Goal: Information Seeking & Learning: Check status

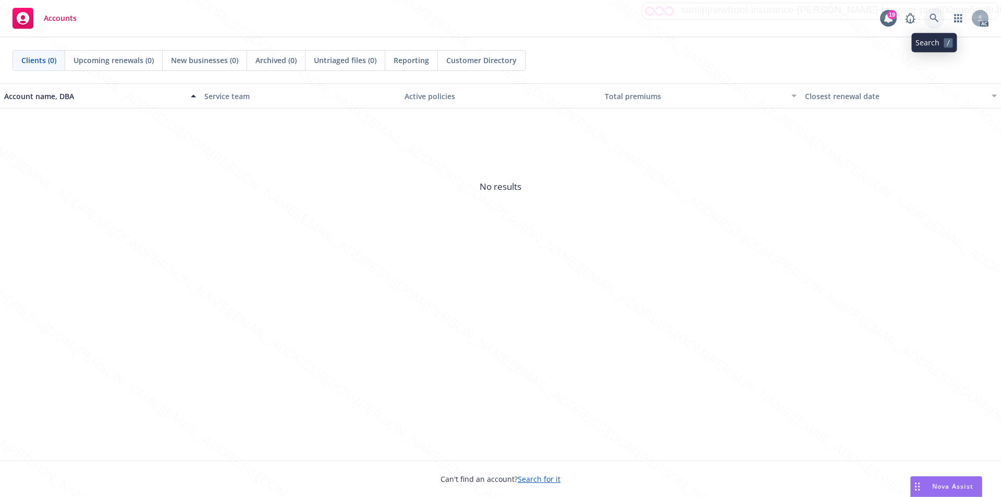
click at [933, 16] on icon at bounding box center [933, 18] width 9 height 9
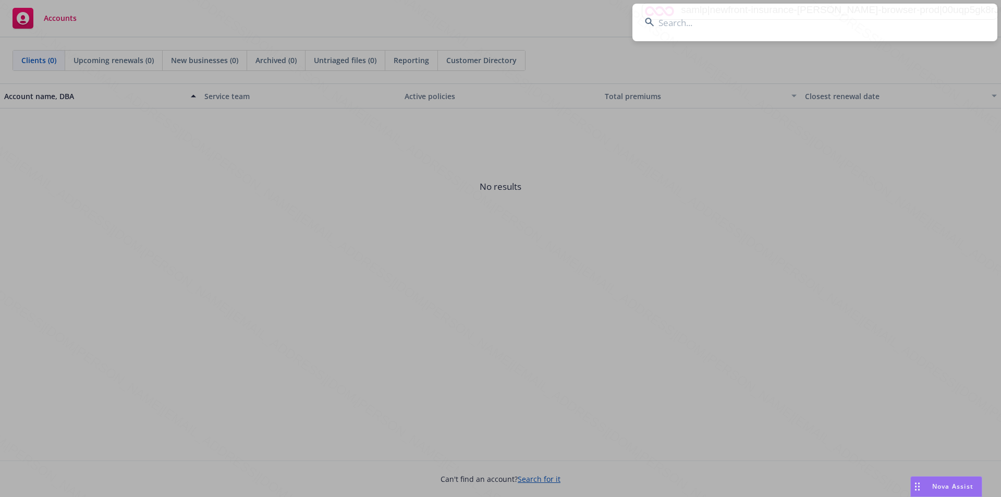
click at [689, 22] on input at bounding box center [814, 23] width 365 height 38
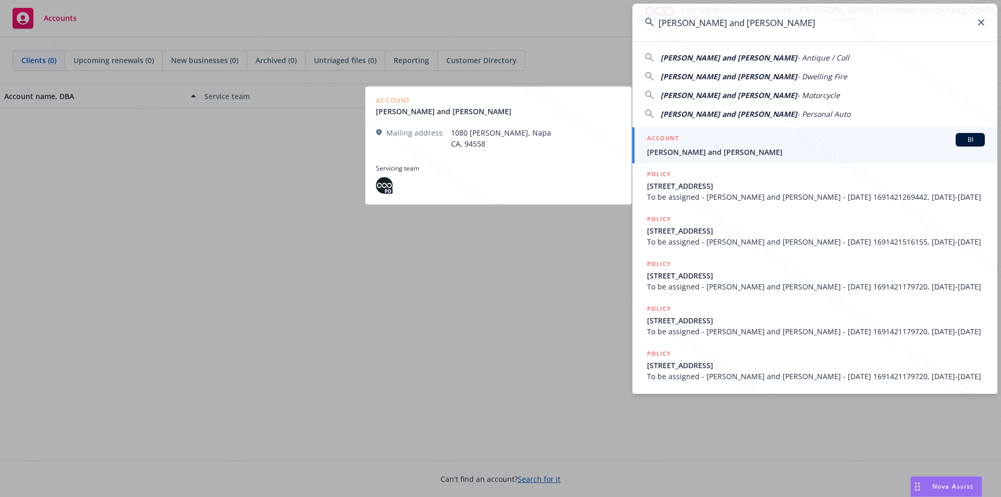
type input "[PERSON_NAME] and [PERSON_NAME]"
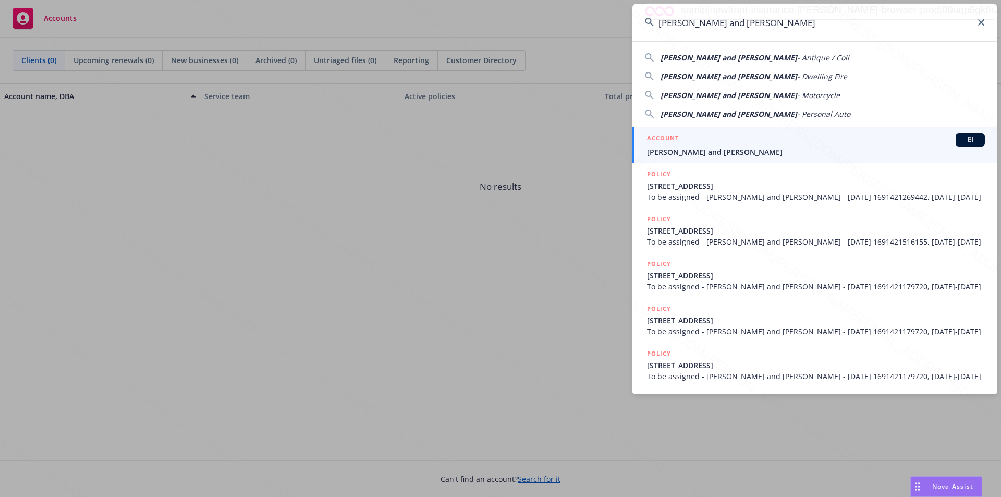
click at [678, 153] on span "[PERSON_NAME] and [PERSON_NAME]" at bounding box center [816, 151] width 338 height 11
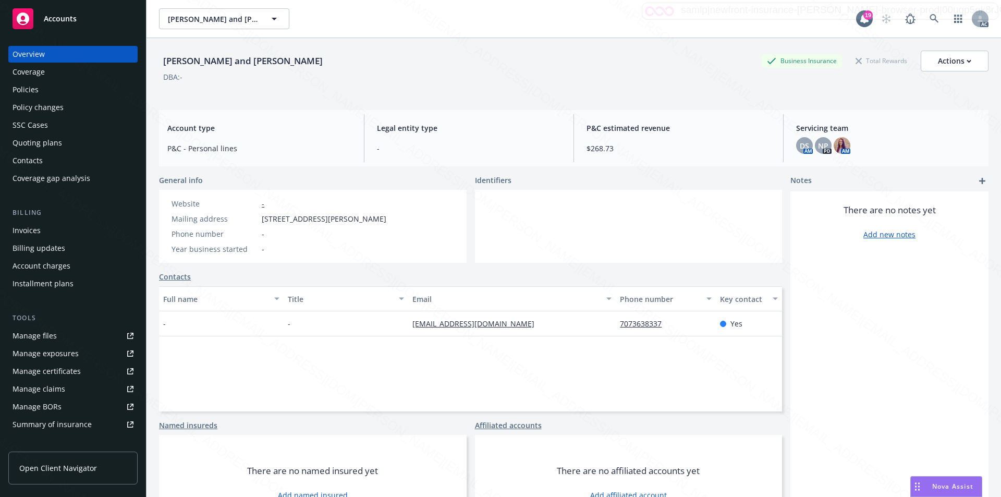
click at [159, 68] on div "Ray D Brown Jr and Esther L Brown Business Insurance Total Rewards Actions DBA:…" at bounding box center [573, 286] width 854 height 497
drag, startPoint x: 161, startPoint y: 59, endPoint x: 319, endPoint y: 40, distance: 159.7
click at [316, 55] on div "[PERSON_NAME] and [PERSON_NAME]" at bounding box center [243, 61] width 168 height 14
copy div "[PERSON_NAME] and [PERSON_NAME]"
click at [24, 94] on div "Policies" at bounding box center [26, 89] width 26 height 17
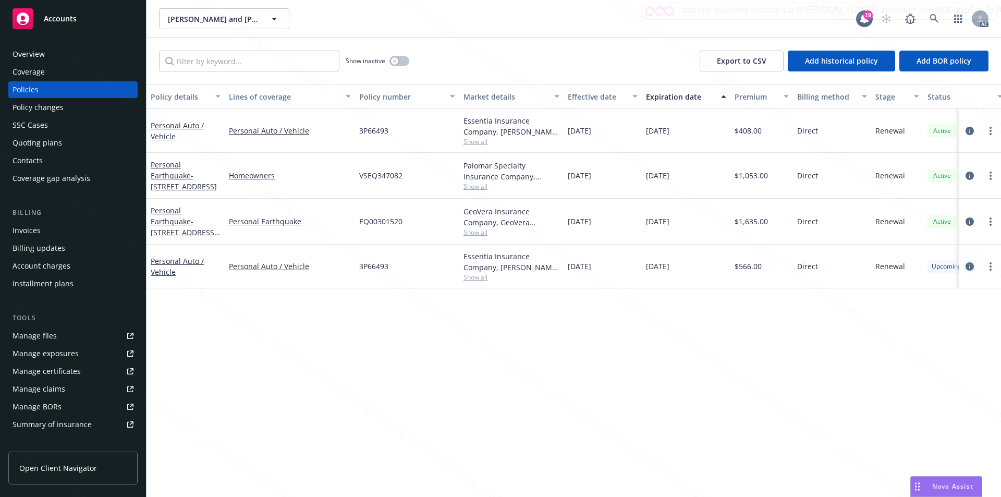
click at [970, 265] on icon "circleInformation" at bounding box center [969, 266] width 8 height 8
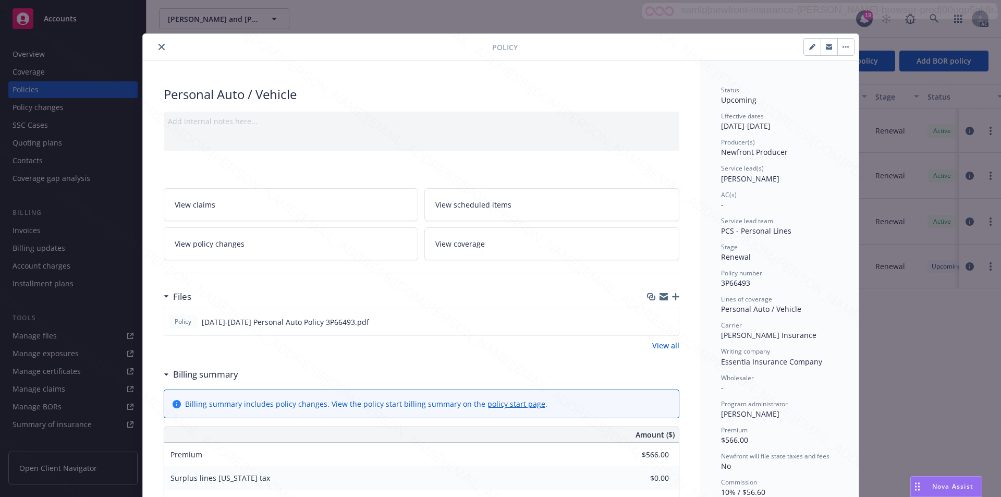
click at [804, 225] on div "Service lead team PCS - Personal Lines" at bounding box center [779, 226] width 117 height 20
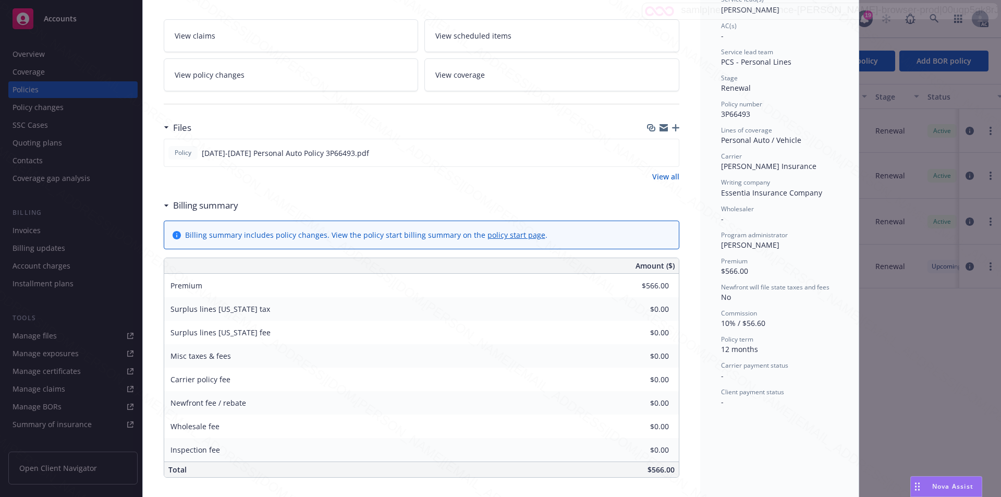
scroll to position [168, 0]
click at [486, 36] on span "View scheduled items" at bounding box center [473, 36] width 76 height 11
click at [522, 39] on link "View scheduled items" at bounding box center [551, 36] width 255 height 33
click at [524, 73] on link "View coverage" at bounding box center [551, 75] width 255 height 33
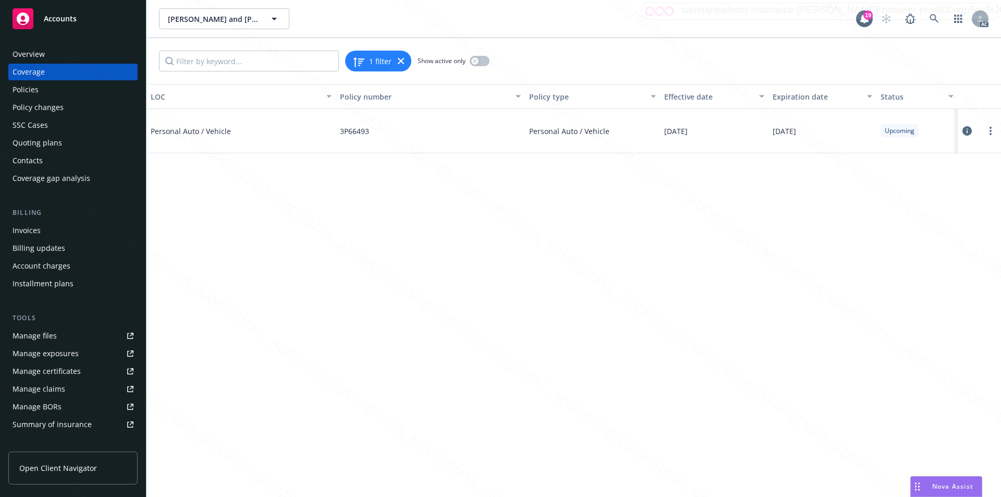
click at [969, 131] on icon at bounding box center [966, 130] width 9 height 9
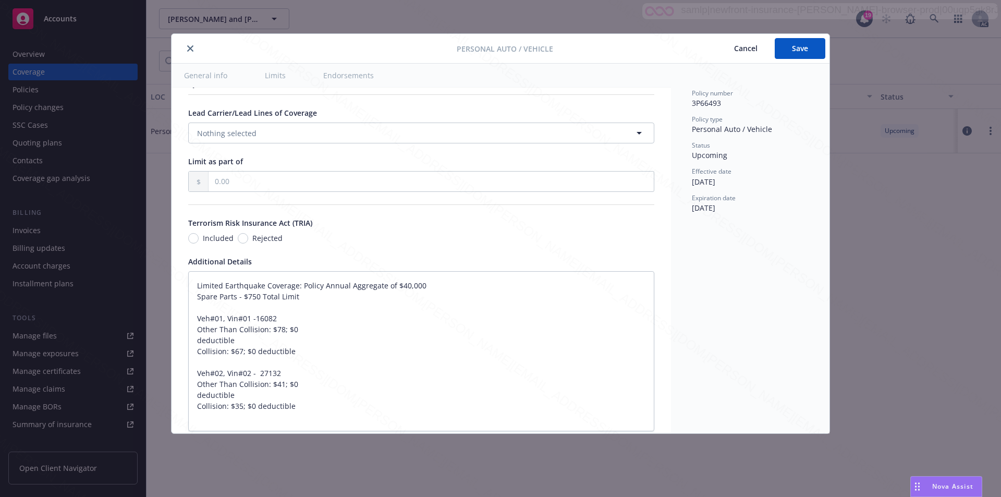
type textarea "x"
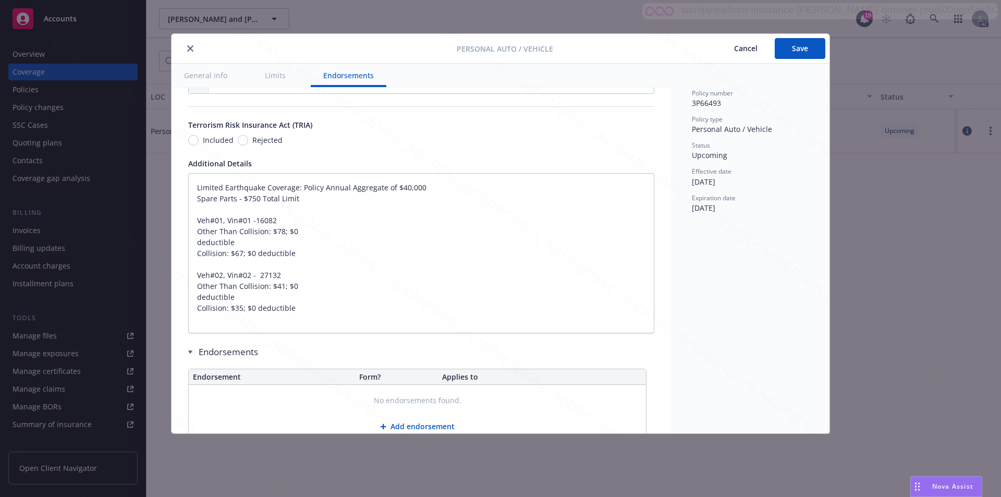
scroll to position [631, 0]
click at [188, 45] on icon "close" at bounding box center [190, 48] width 6 height 6
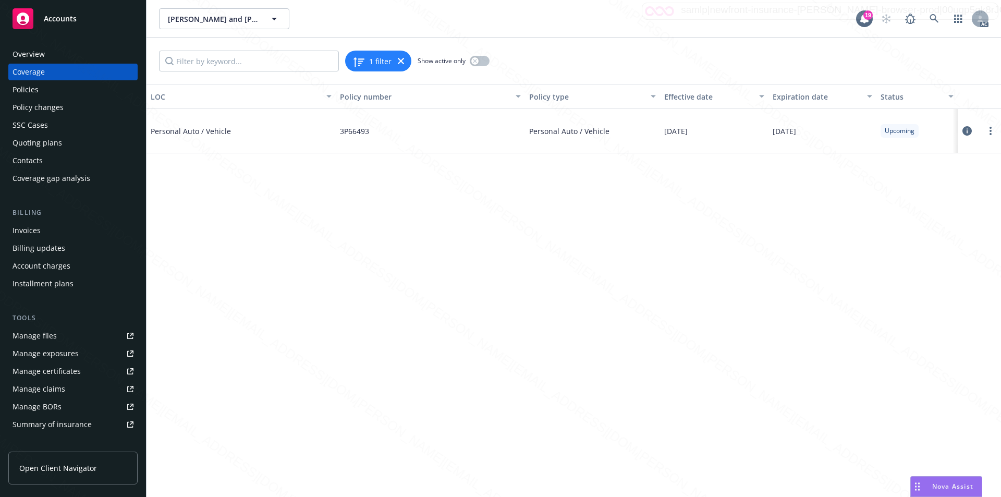
click at [58, 18] on span "Accounts" at bounding box center [60, 19] width 33 height 8
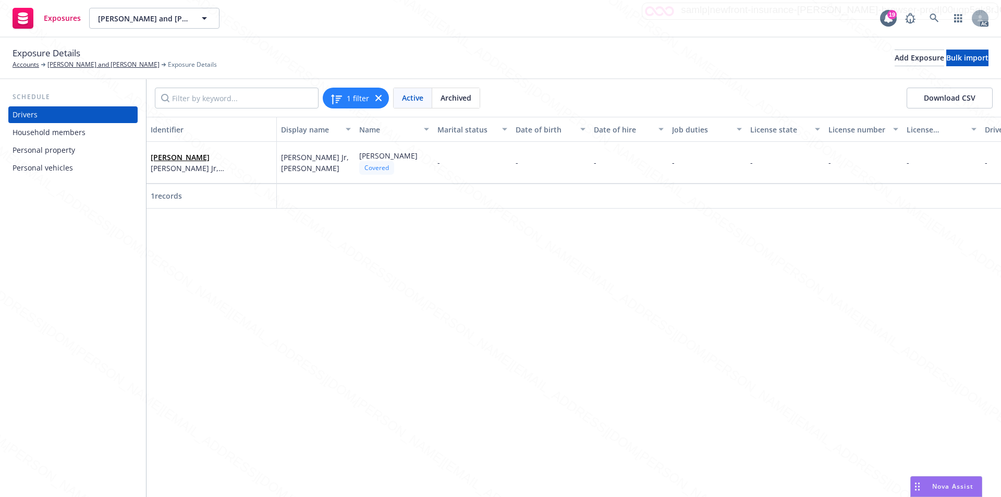
click at [38, 168] on div "Personal vehicles" at bounding box center [43, 167] width 60 height 17
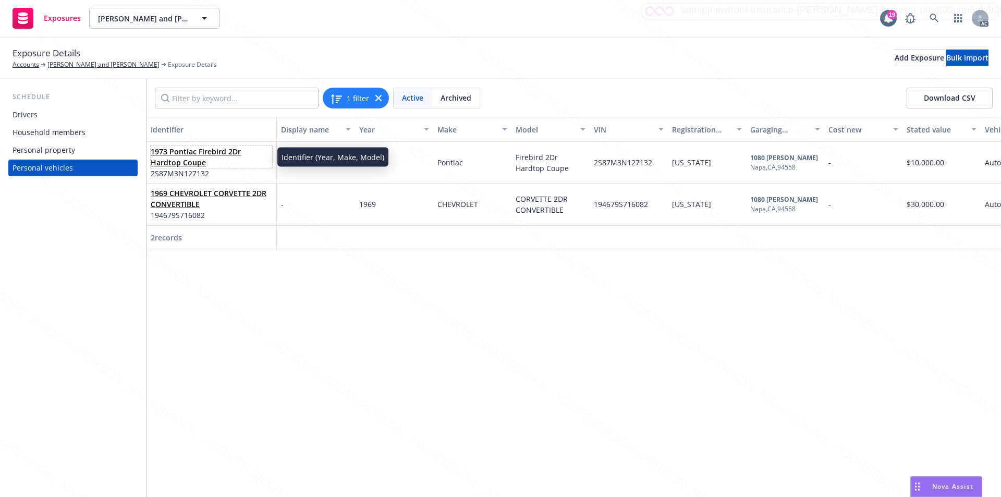
click at [216, 153] on link "1973 Pontiac Firebird 2Dr Hardtop Coupe" at bounding box center [196, 156] width 90 height 21
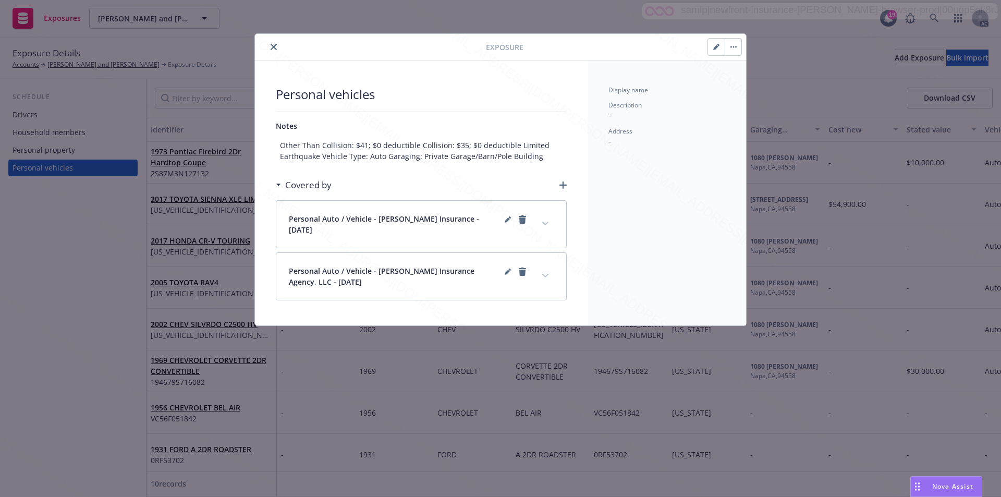
click at [273, 46] on icon "close" at bounding box center [274, 47] width 6 height 6
